Goal: Navigation & Orientation: Find specific page/section

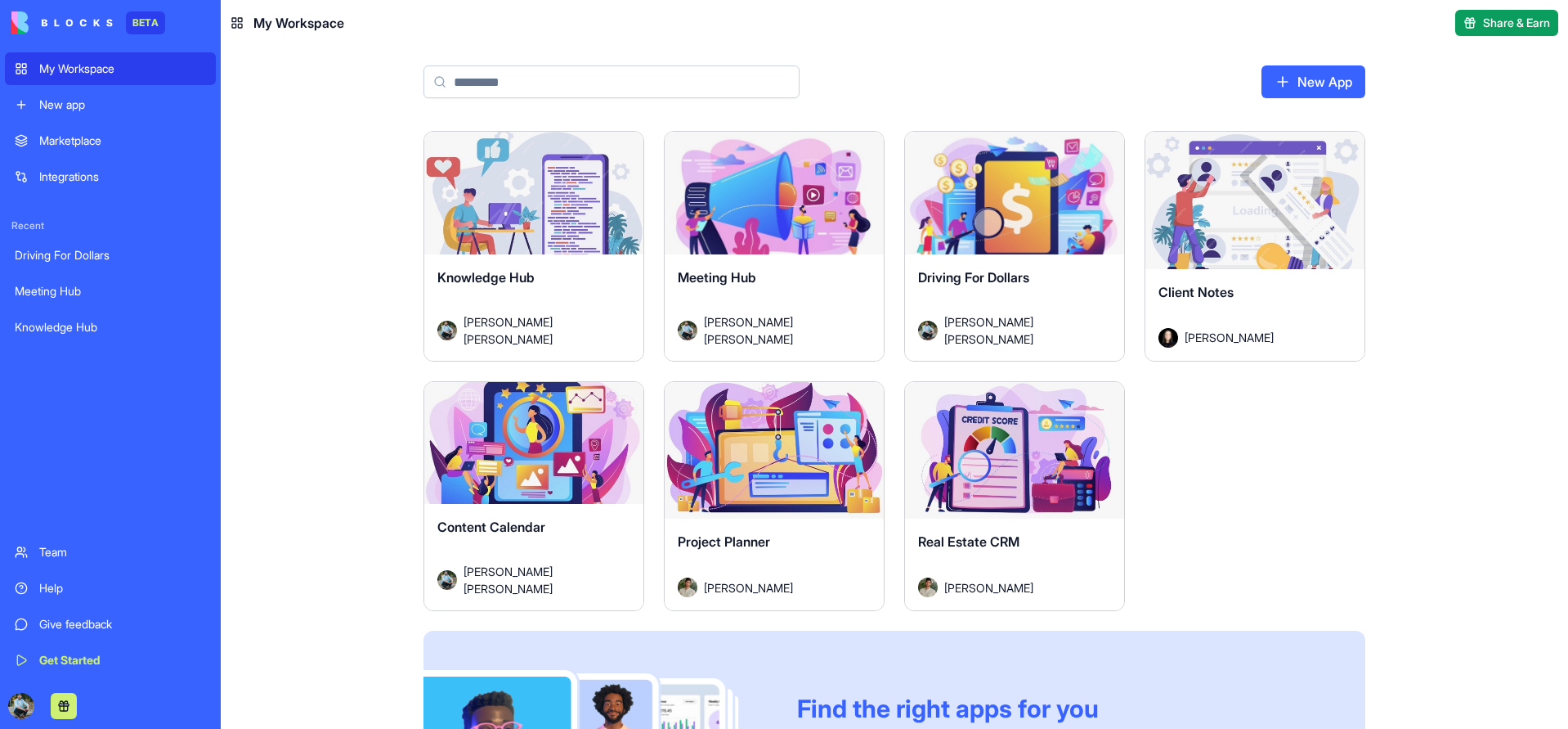
click at [1051, 446] on button "Launch" at bounding box center [1015, 450] width 122 height 33
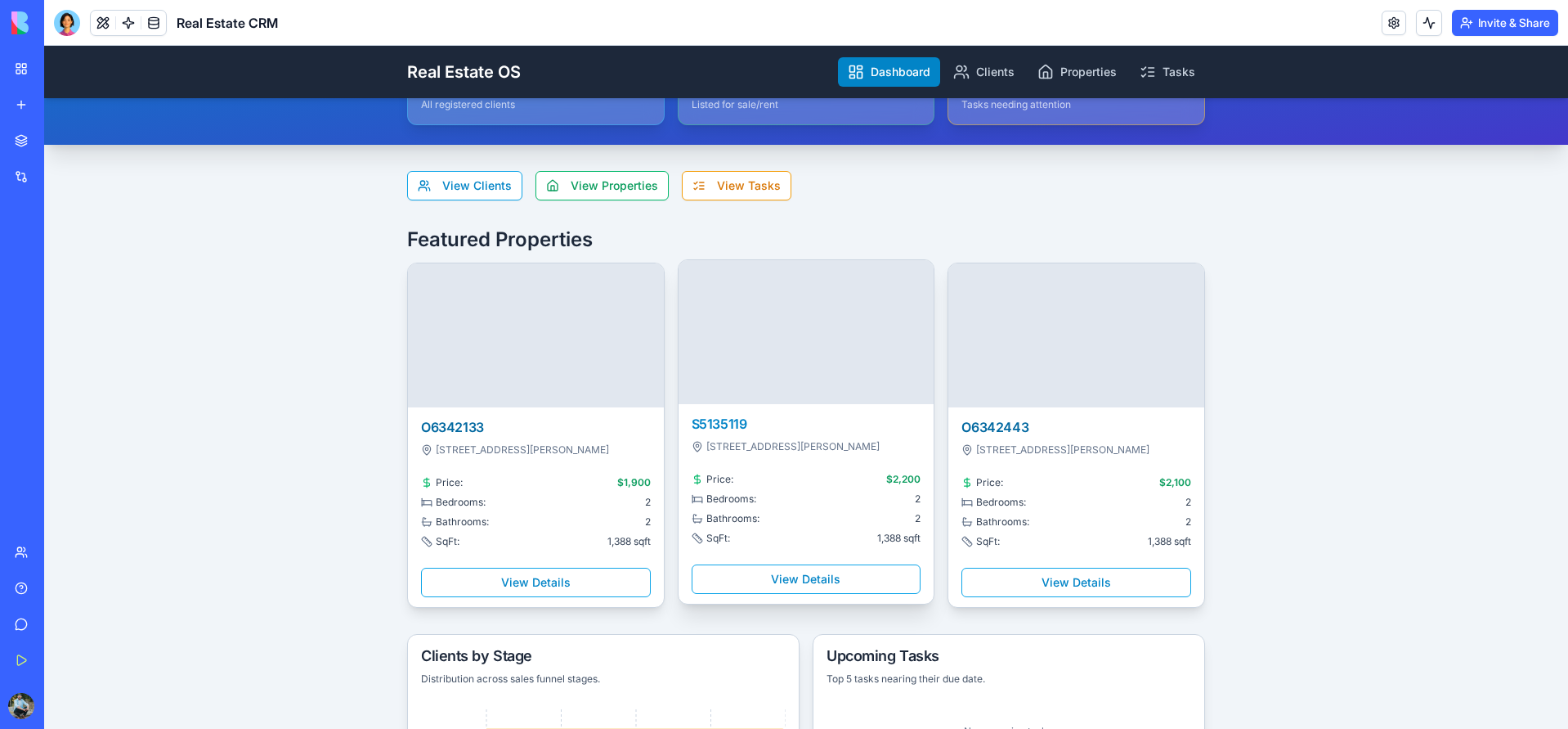
scroll to position [164, 0]
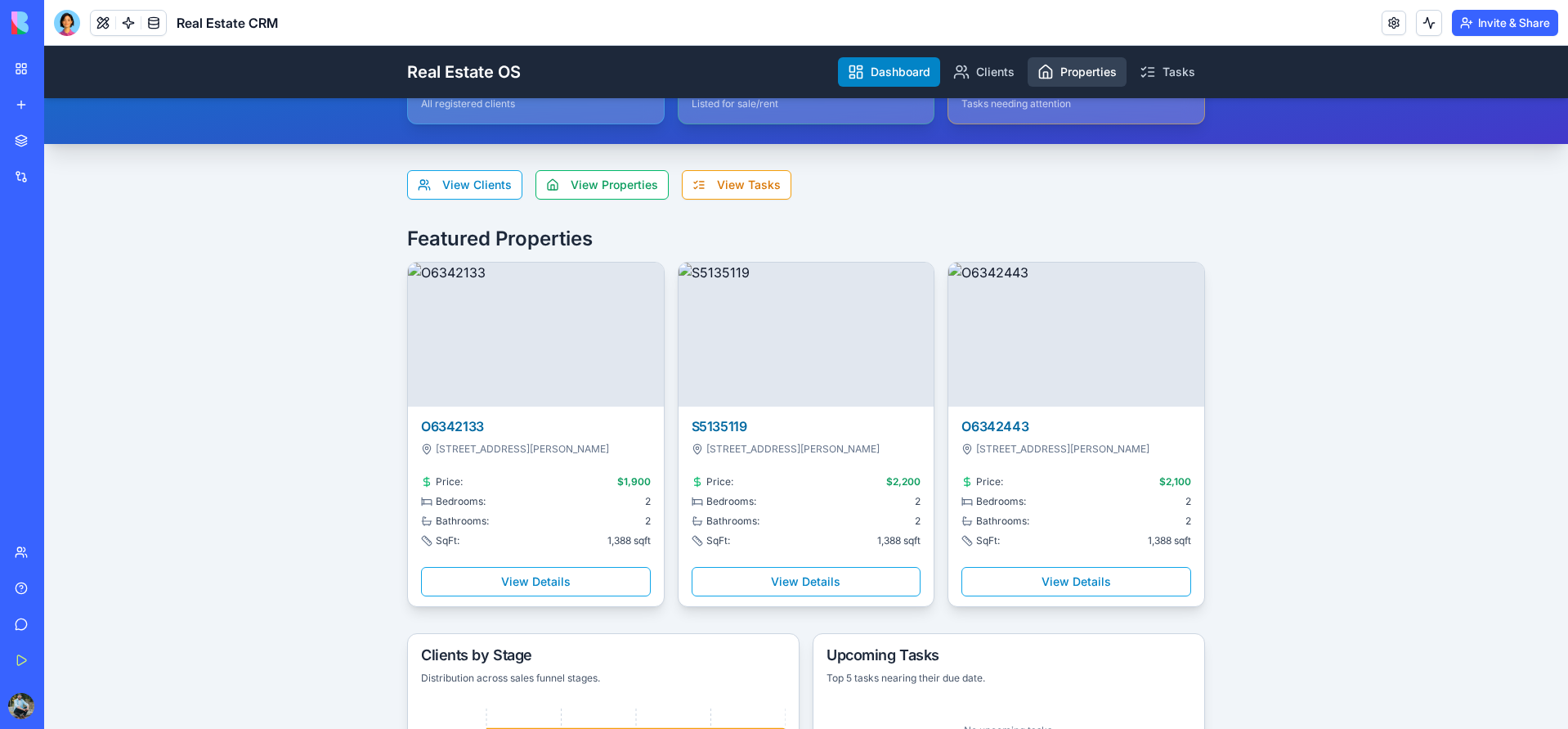
click at [1088, 75] on link "Properties" at bounding box center [1077, 72] width 99 height 30
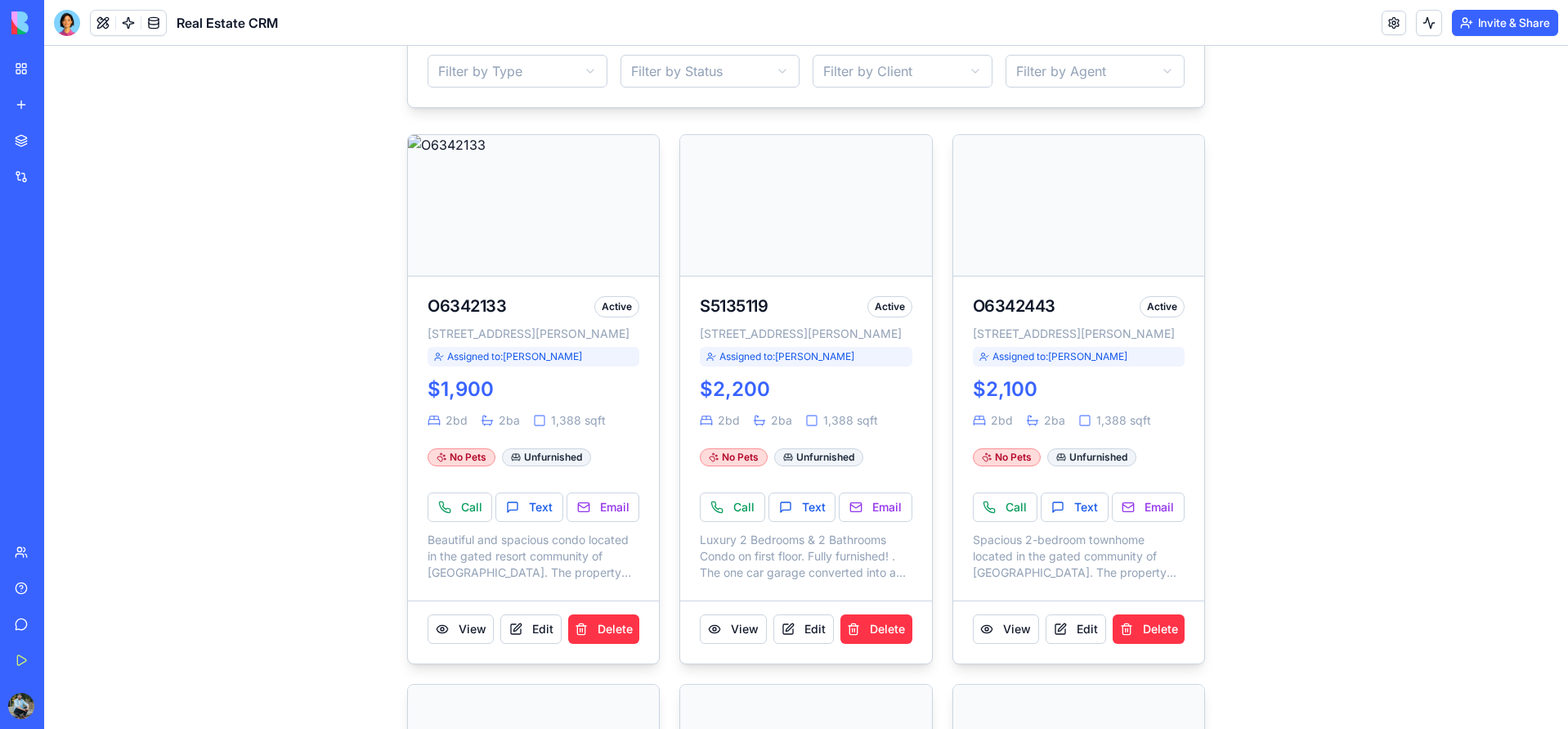
scroll to position [46, 0]
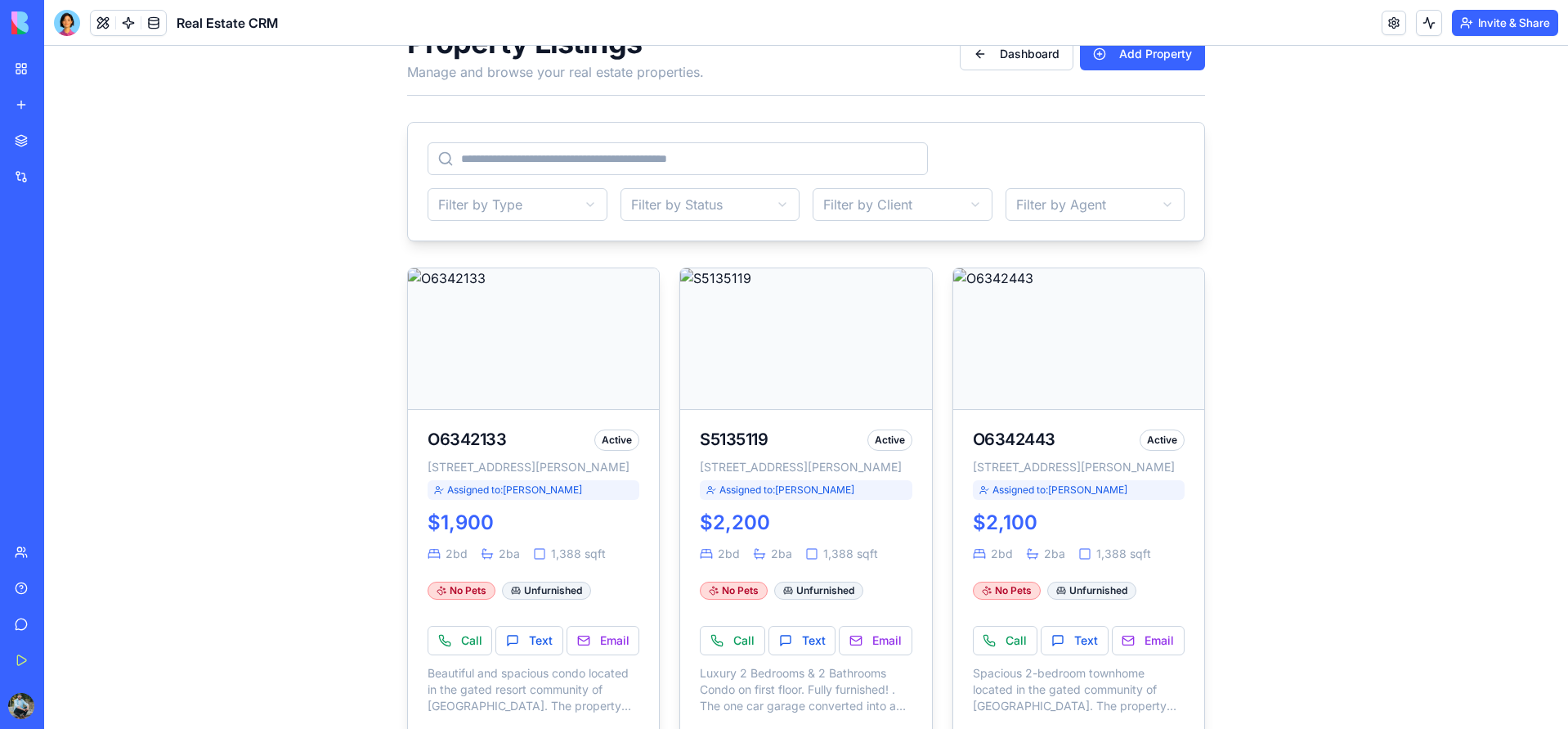
click at [21, 64] on link "My Workspace" at bounding box center [37, 69] width 65 height 33
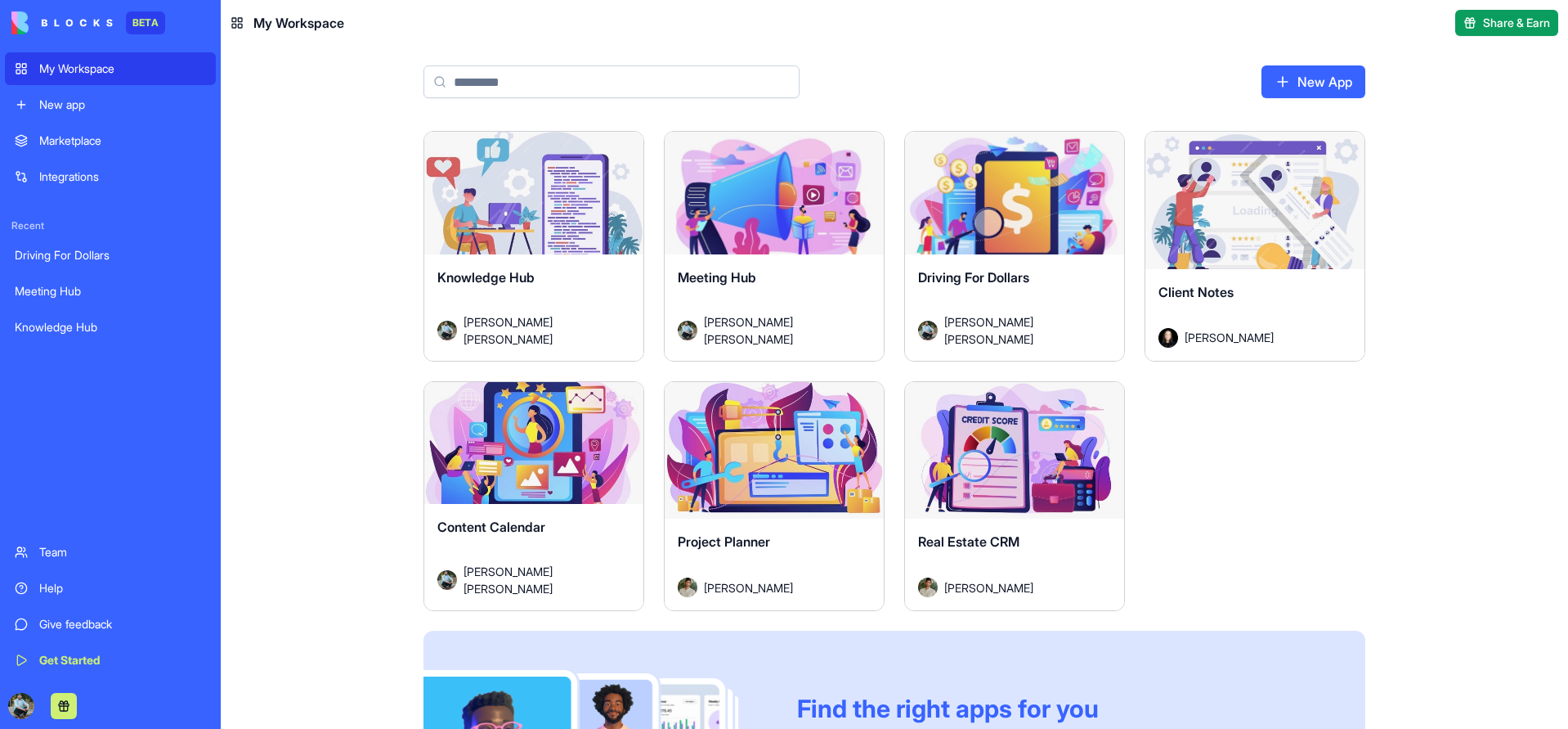
click at [764, 484] on div "Launch" at bounding box center [774, 451] width 219 height 138
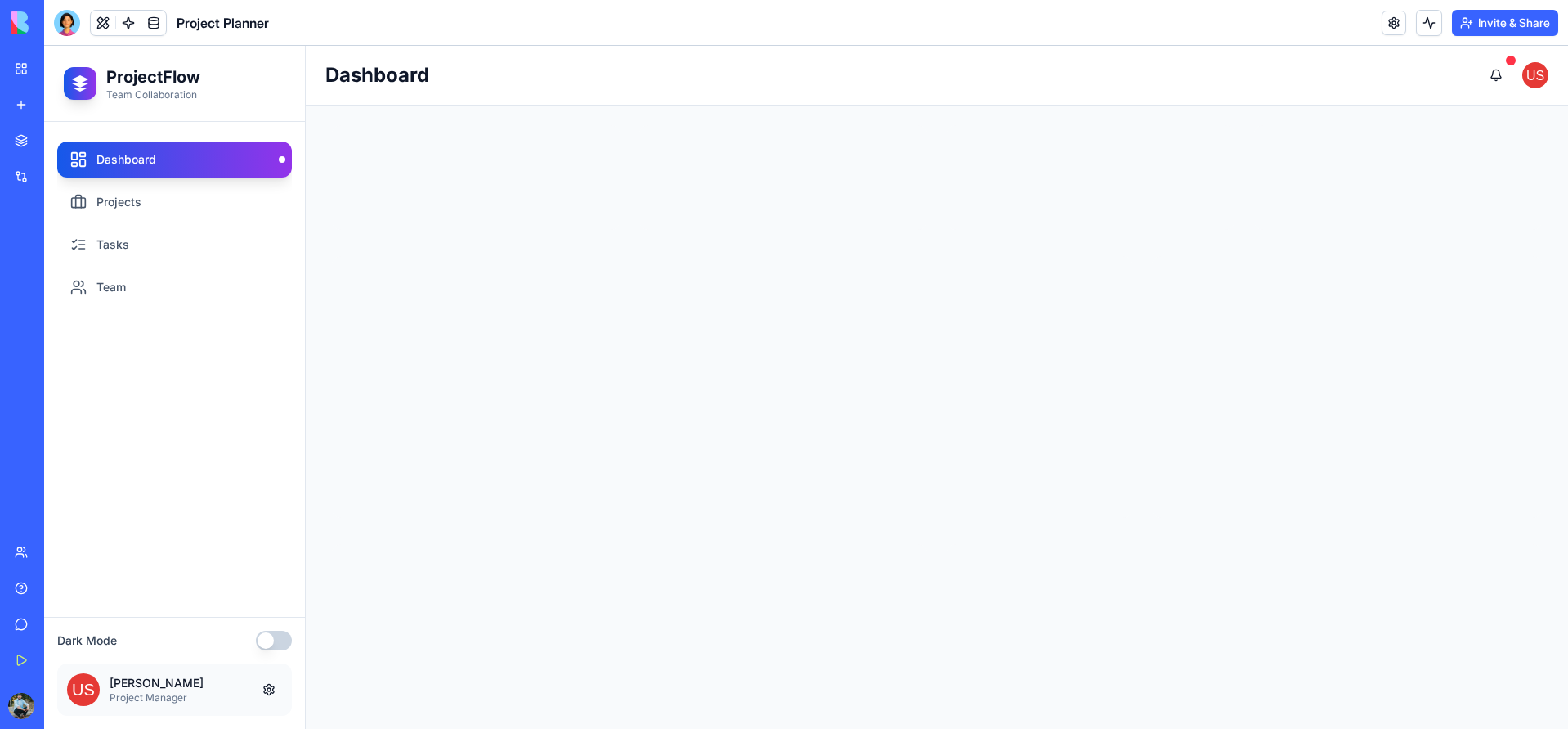
scroll to position [25, 0]
